Goal: Transaction & Acquisition: Purchase product/service

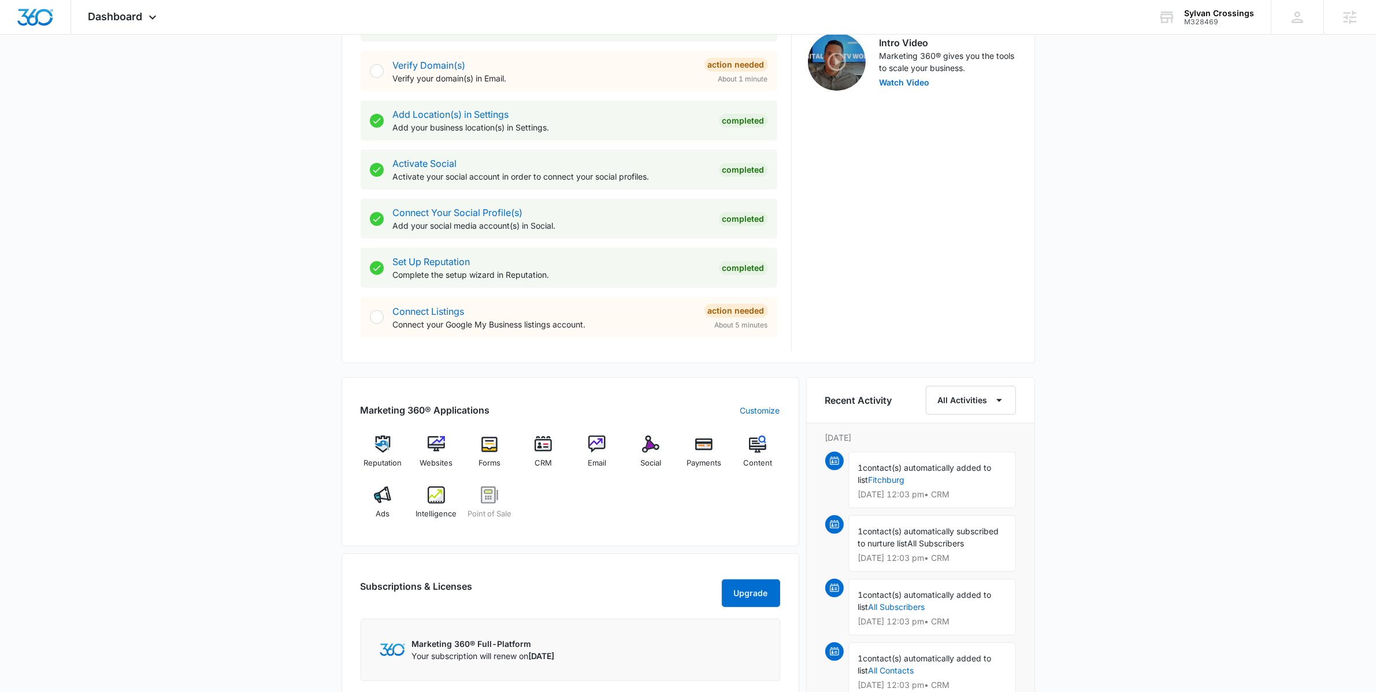
scroll to position [542, 0]
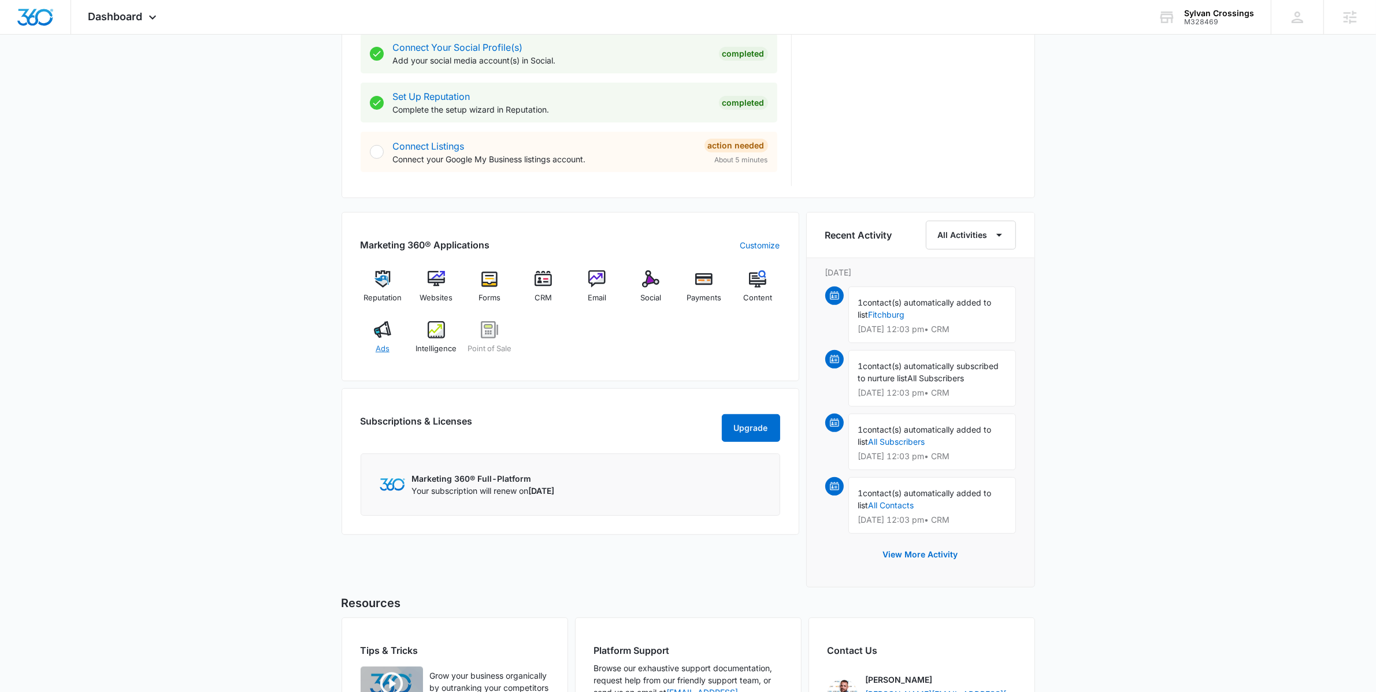
click at [385, 327] on img at bounding box center [382, 329] width 17 height 17
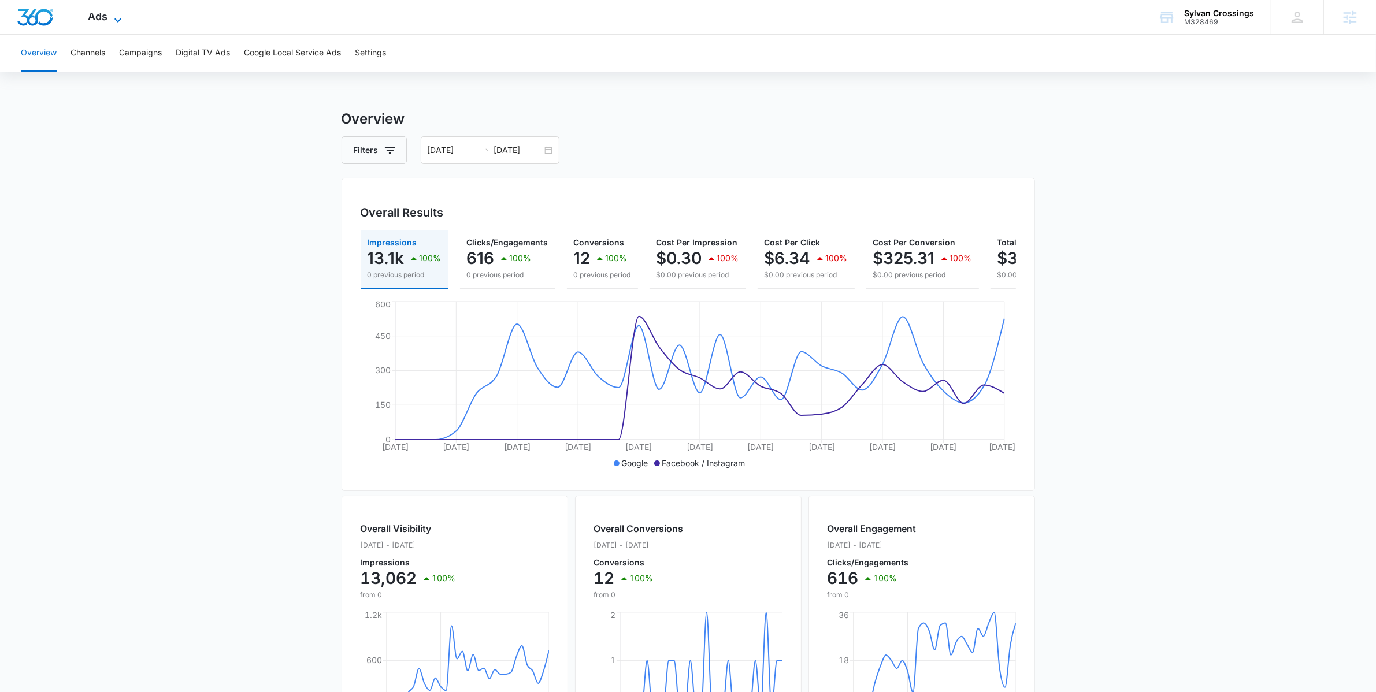
click at [106, 12] on span "Ads" at bounding box center [98, 16] width 20 height 12
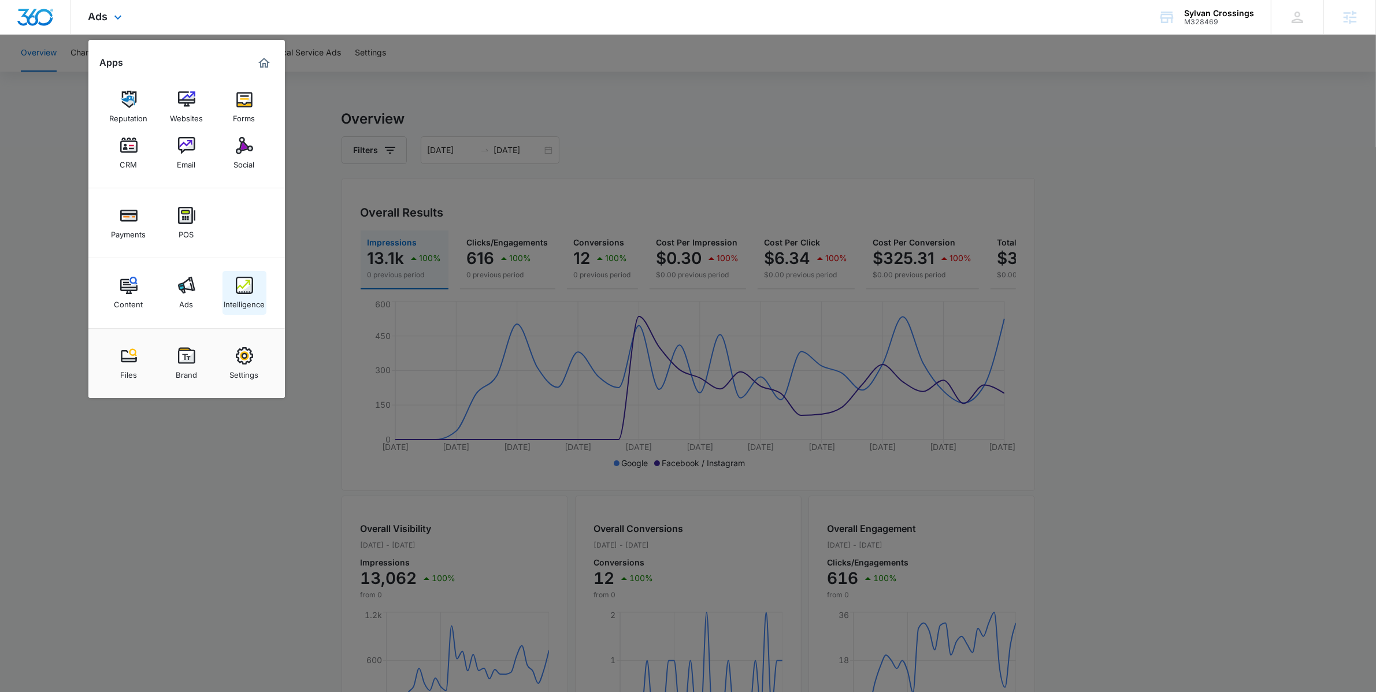
click at [229, 290] on link "Intelligence" at bounding box center [245, 293] width 44 height 44
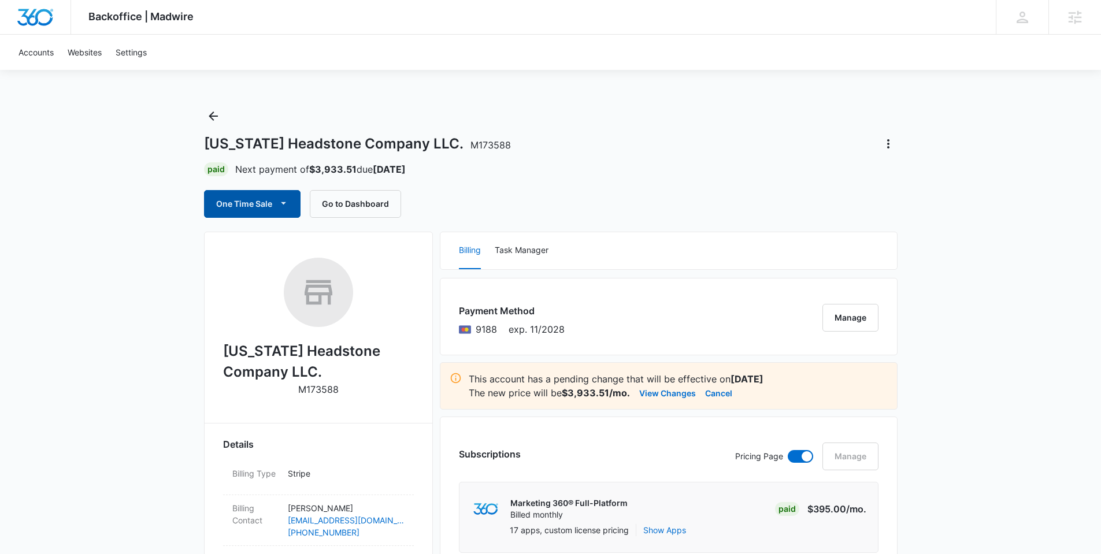
click at [281, 201] on icon "button" at bounding box center [283, 203] width 12 height 12
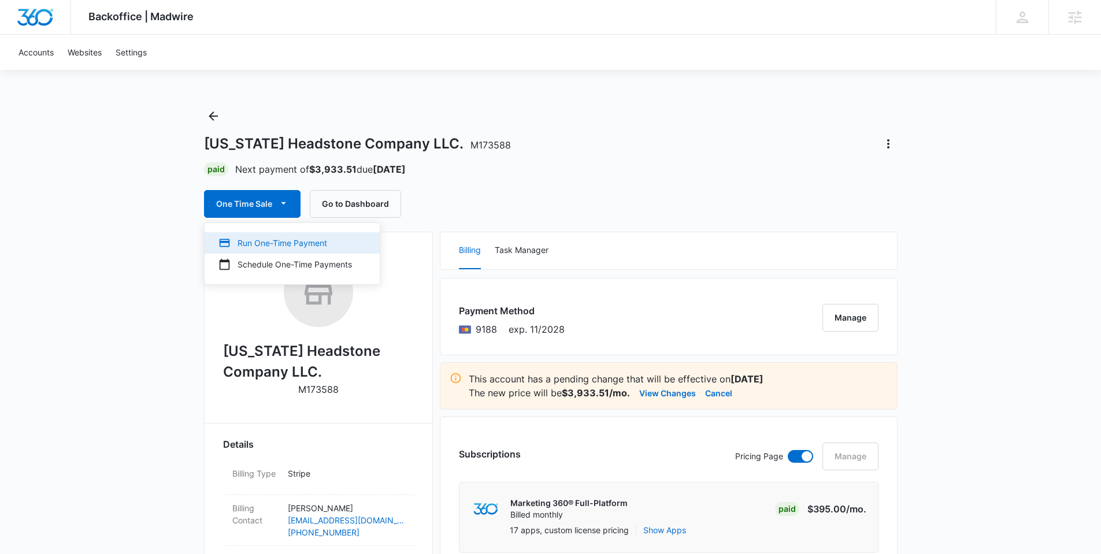
click at [275, 242] on div "Run One-Time Payment" at bounding box center [285, 243] width 134 height 12
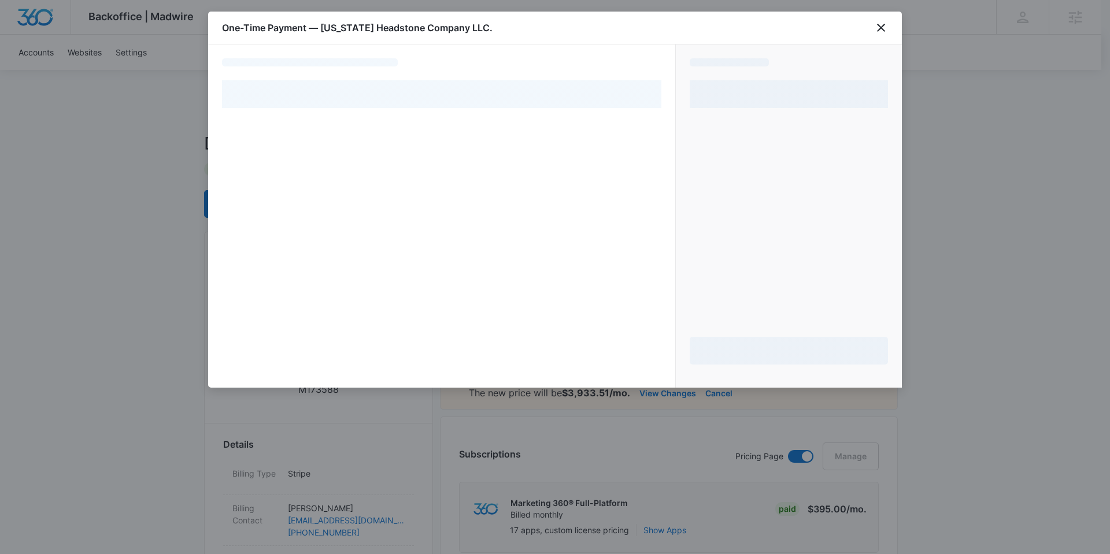
select select "pm_1OyzgSA4n8RTgNjU6GFNcDAO"
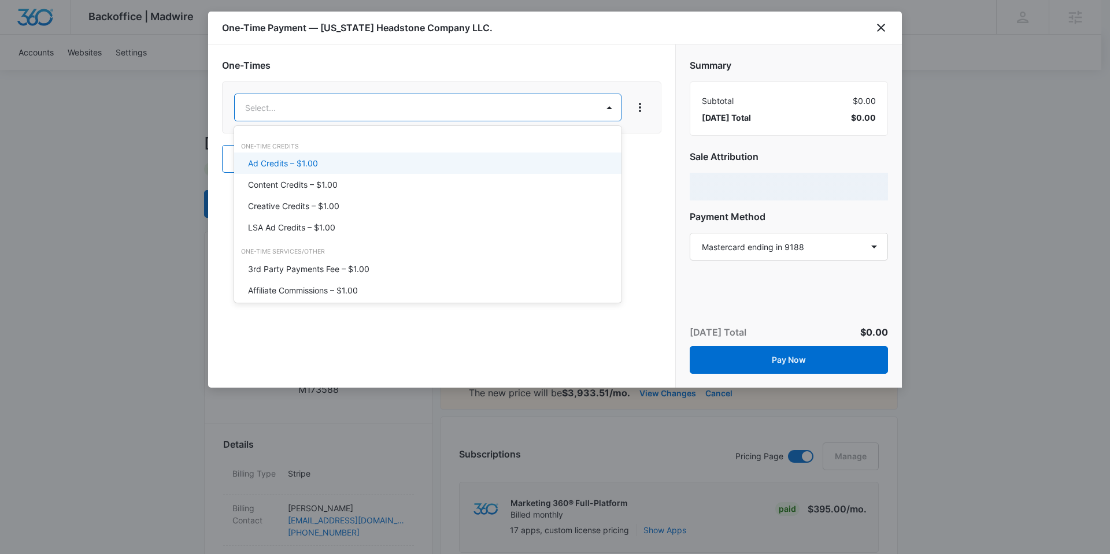
click at [406, 164] on div "Ad Credits – $1.00" at bounding box center [426, 163] width 357 height 12
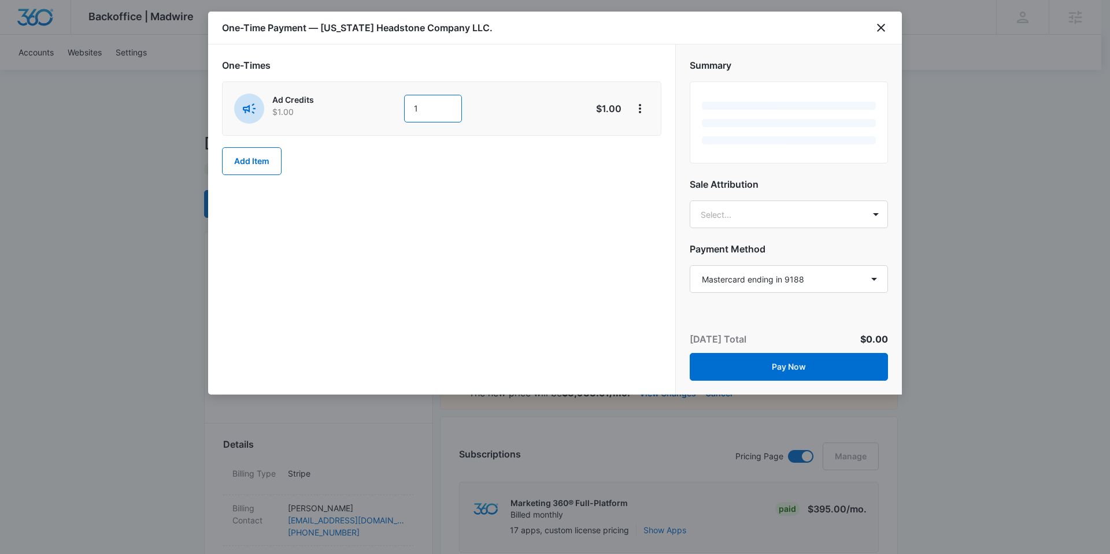
click at [432, 112] on input "1" at bounding box center [433, 109] width 58 height 28
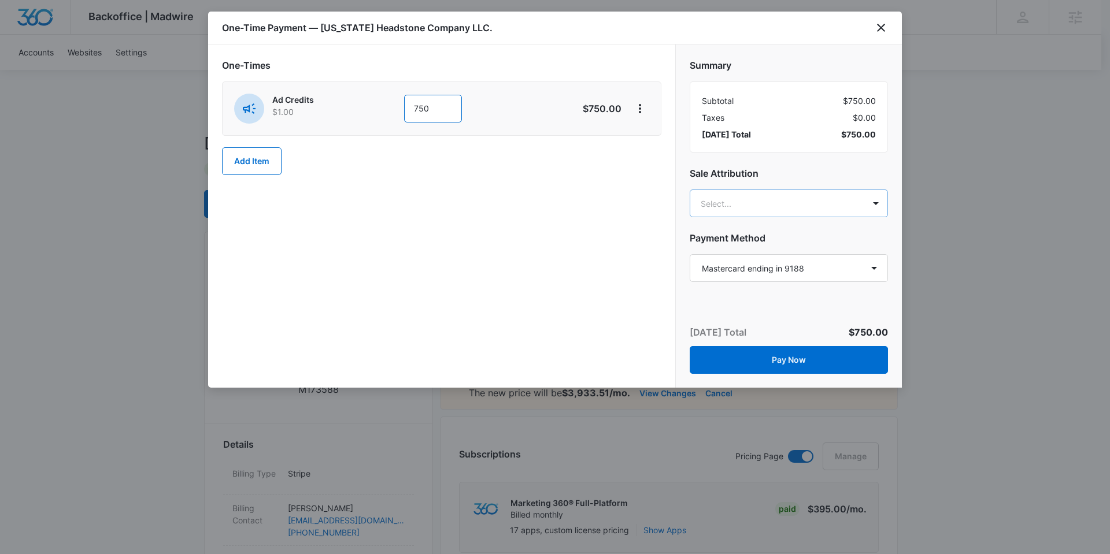
type input "750"
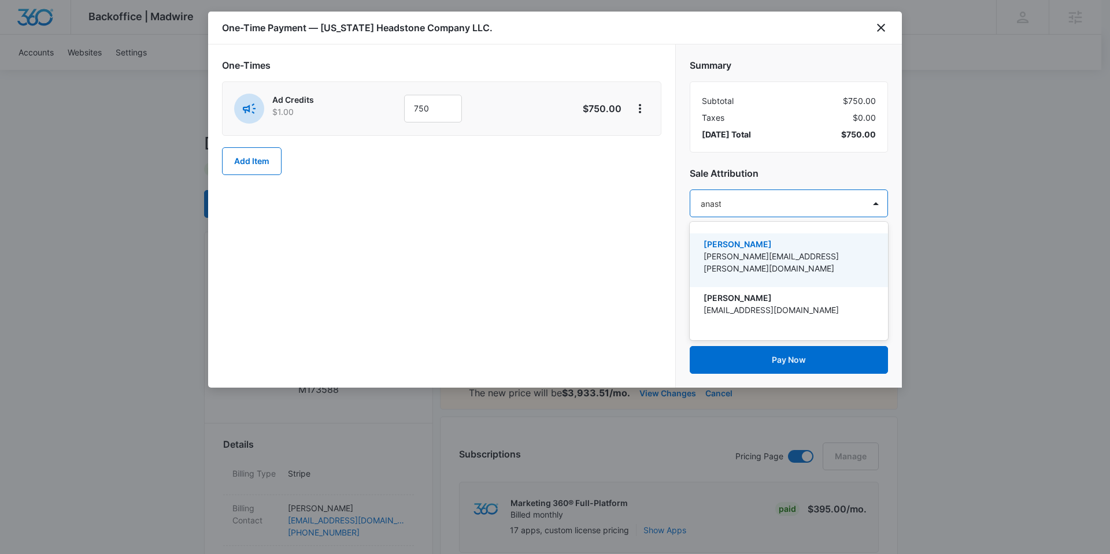
type input "[PERSON_NAME]"
click at [787, 245] on p "[PERSON_NAME]" at bounding box center [787, 244] width 168 height 12
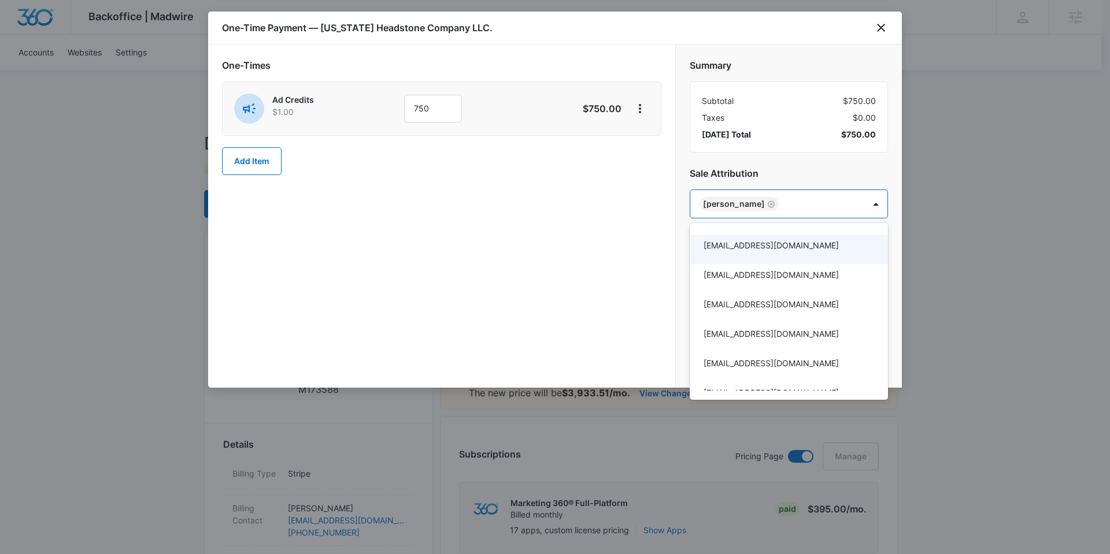
click at [591, 275] on div at bounding box center [555, 277] width 1110 height 554
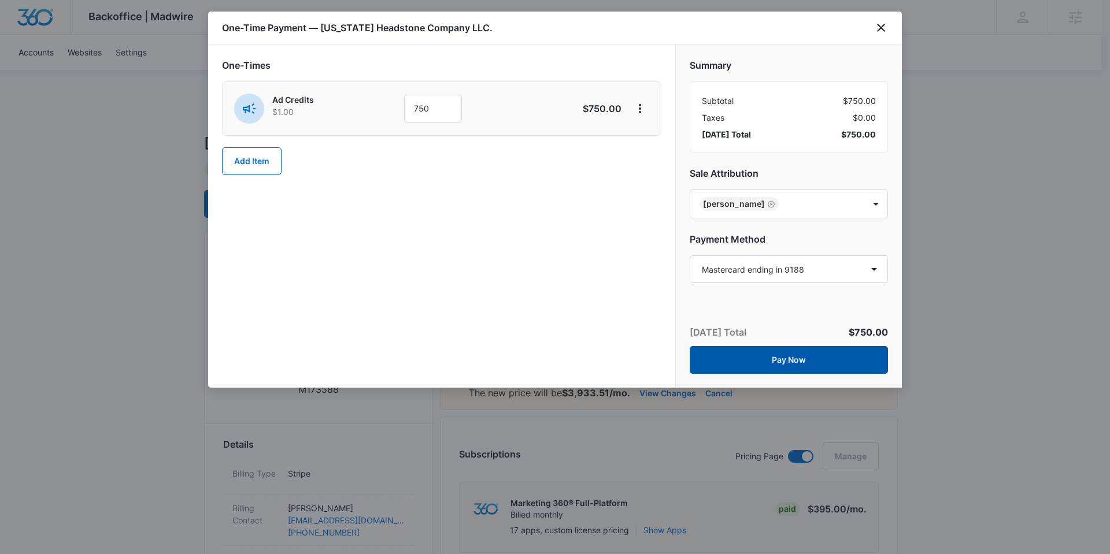
click at [764, 355] on button "Pay Now" at bounding box center [789, 360] width 198 height 28
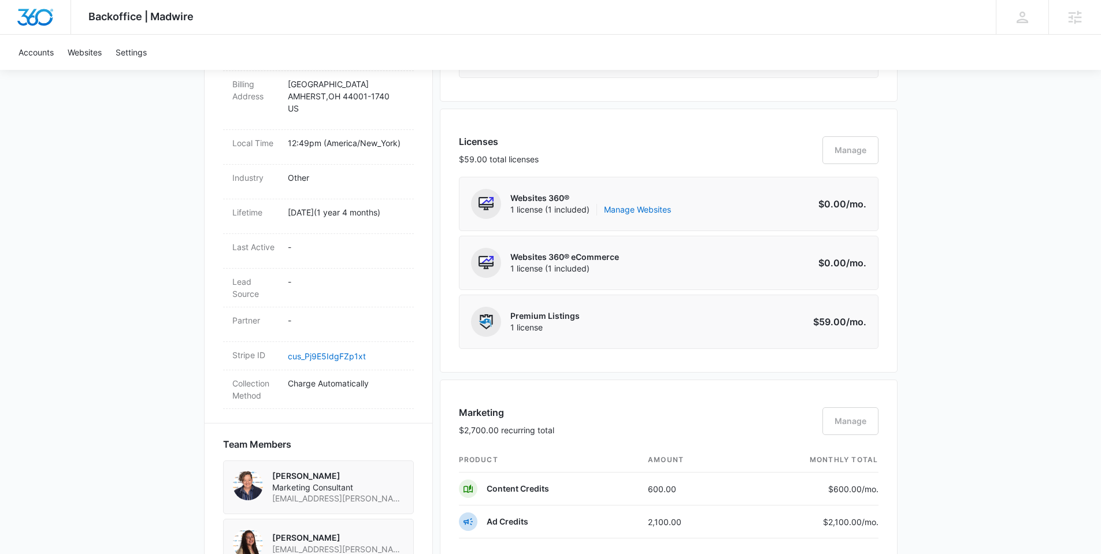
scroll to position [726, 0]
